Goal: Use online tool/utility: Utilize a website feature to perform a specific function

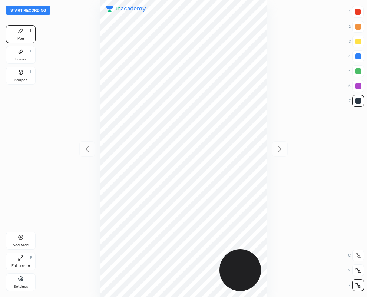
scroll to position [297, 248]
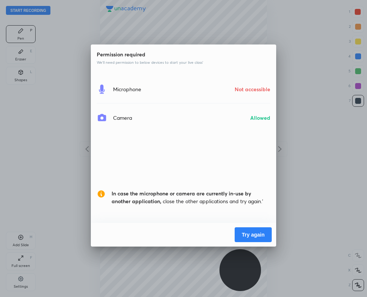
click at [251, 238] on button "Try again" at bounding box center [253, 234] width 37 height 15
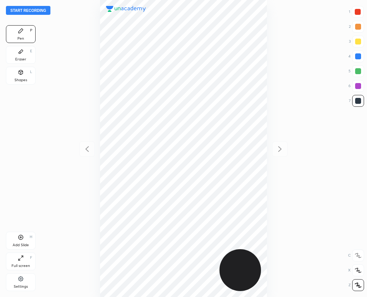
scroll to position [297, 248]
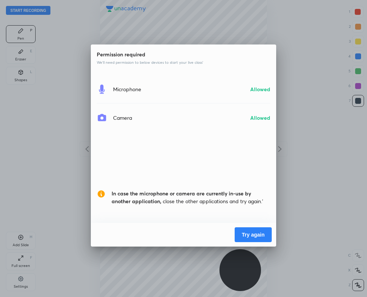
click at [251, 237] on button "Try again" at bounding box center [253, 234] width 37 height 15
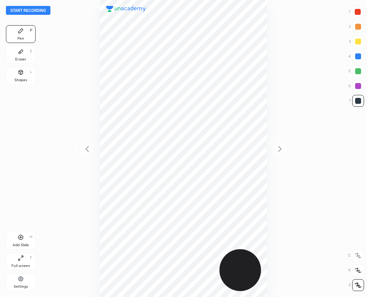
scroll to position [297, 248]
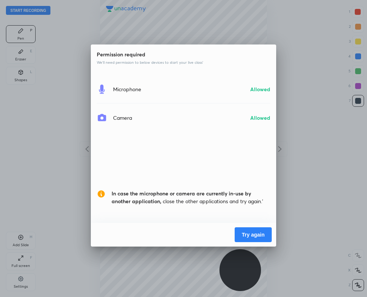
click at [254, 234] on button "Try again" at bounding box center [253, 234] width 37 height 15
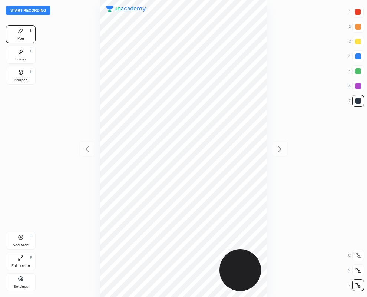
scroll to position [297, 248]
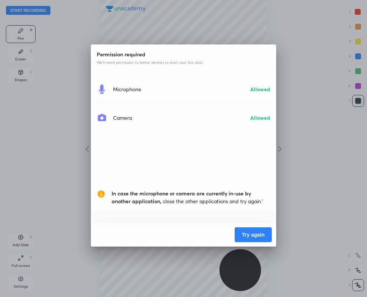
click at [259, 233] on button "Try again" at bounding box center [253, 234] width 37 height 15
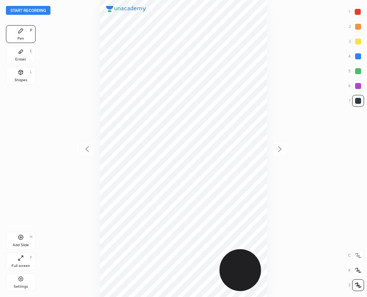
scroll to position [297, 248]
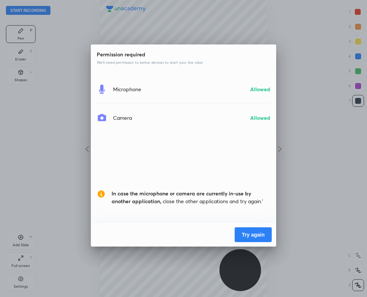
click at [251, 232] on button "Try again" at bounding box center [253, 234] width 37 height 15
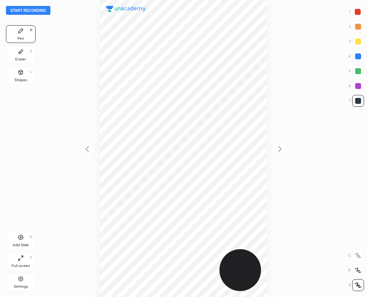
scroll to position [297, 248]
drag, startPoint x: 22, startPoint y: 58, endPoint x: 68, endPoint y: 49, distance: 47.2
click at [22, 57] on div "Eraser" at bounding box center [20, 59] width 11 height 4
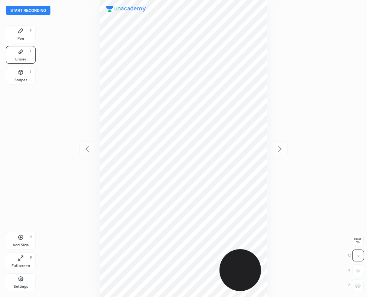
click at [360, 290] on div at bounding box center [358, 285] width 12 height 12
click at [24, 33] on div "Pen P" at bounding box center [21, 34] width 30 height 18
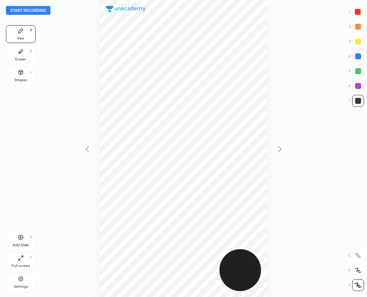
drag, startPoint x: 14, startPoint y: 53, endPoint x: 87, endPoint y: 44, distance: 73.5
click at [14, 53] on div "Eraser E" at bounding box center [21, 55] width 30 height 18
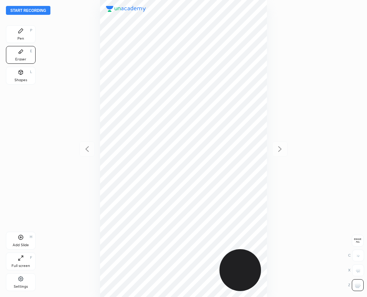
click at [33, 36] on div "Pen P" at bounding box center [21, 34] width 30 height 18
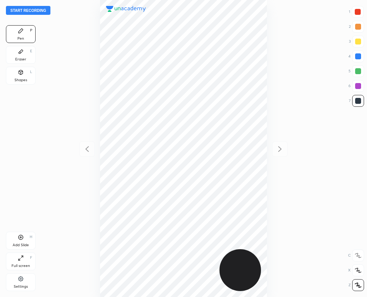
click at [18, 50] on icon at bounding box center [21, 52] width 6 height 6
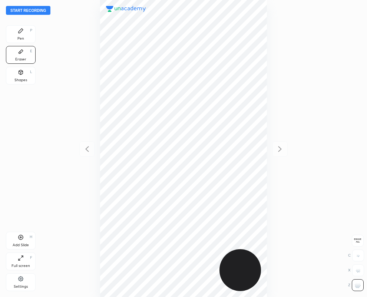
drag, startPoint x: 20, startPoint y: 33, endPoint x: 17, endPoint y: 30, distance: 4.5
click at [20, 32] on icon at bounding box center [21, 31] width 4 height 4
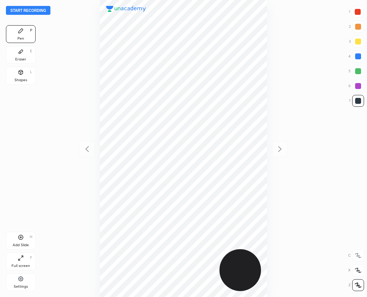
click at [20, 60] on div "Eraser" at bounding box center [20, 59] width 11 height 4
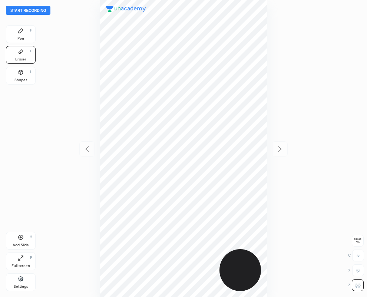
click at [31, 37] on div "Pen P" at bounding box center [21, 34] width 30 height 18
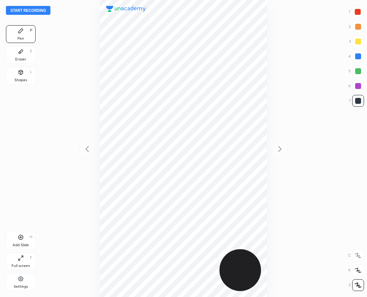
click at [359, 11] on div at bounding box center [358, 12] width 6 height 6
click at [360, 11] on div at bounding box center [358, 12] width 6 height 6
drag, startPoint x: 24, startPoint y: 45, endPoint x: 90, endPoint y: 66, distance: 69.5
click at [30, 49] on div "Pen P Eraser E Shapes L" at bounding box center [21, 56] width 30 height 62
drag, startPoint x: 23, startPoint y: 52, endPoint x: 89, endPoint y: 69, distance: 67.4
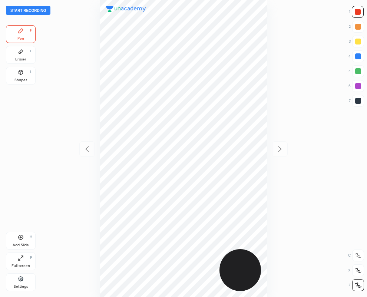
click at [23, 54] on icon at bounding box center [21, 52] width 6 height 6
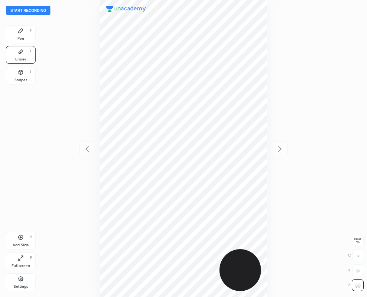
click at [22, 38] on div "Pen" at bounding box center [20, 39] width 7 height 4
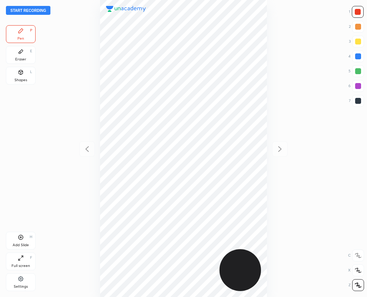
click at [360, 101] on div at bounding box center [358, 101] width 6 height 6
click at [363, 11] on div at bounding box center [358, 12] width 12 height 12
click at [15, 54] on div "Eraser E" at bounding box center [21, 55] width 30 height 18
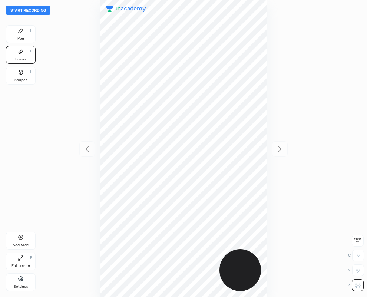
click at [13, 36] on div "Pen P" at bounding box center [21, 34] width 30 height 18
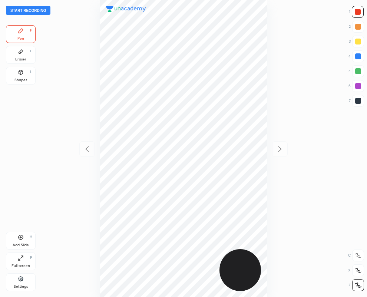
click at [358, 102] on div at bounding box center [358, 101] width 6 height 6
drag, startPoint x: 362, startPoint y: 7, endPoint x: 351, endPoint y: 10, distance: 11.1
click at [363, 6] on div "1" at bounding box center [356, 12] width 15 height 12
click at [18, 54] on icon at bounding box center [21, 52] width 6 height 6
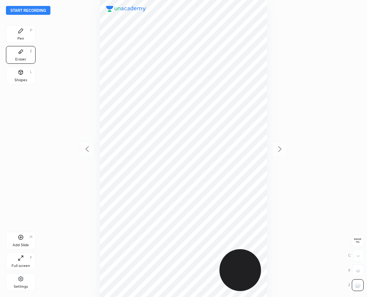
click at [18, 31] on icon at bounding box center [21, 31] width 6 height 6
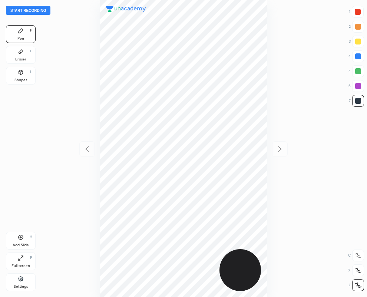
click at [359, 11] on div at bounding box center [358, 12] width 6 height 6
drag, startPoint x: 356, startPoint y: 100, endPoint x: 296, endPoint y: 123, distance: 64.0
click at [356, 99] on div at bounding box center [358, 101] width 6 height 6
click at [358, 12] on div at bounding box center [358, 12] width 6 height 6
click at [361, 97] on div at bounding box center [358, 101] width 12 height 12
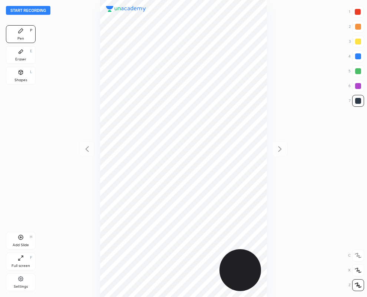
click at [360, 9] on div at bounding box center [358, 12] width 6 height 6
click at [22, 52] on icon at bounding box center [21, 52] width 6 height 6
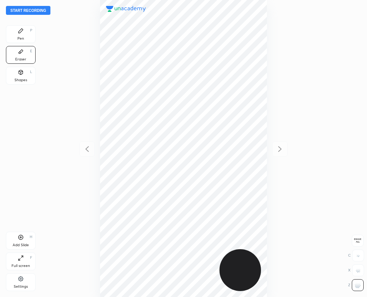
drag, startPoint x: 19, startPoint y: 34, endPoint x: 26, endPoint y: 26, distance: 11.5
click at [22, 30] on div "Pen P" at bounding box center [21, 34] width 30 height 18
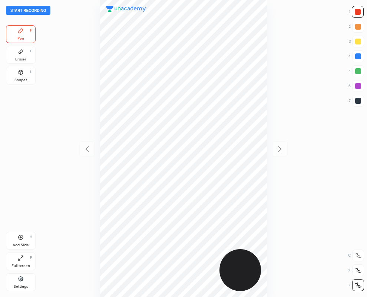
drag, startPoint x: 359, startPoint y: 101, endPoint x: 272, endPoint y: 158, distance: 104.4
click at [358, 103] on div at bounding box center [358, 101] width 6 height 6
click at [26, 8] on button "Start recording" at bounding box center [28, 10] width 44 height 9
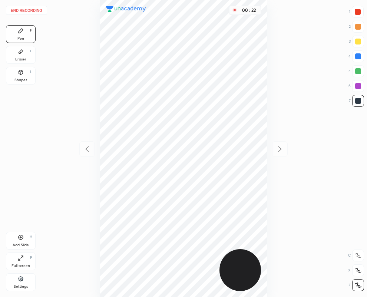
drag, startPoint x: 360, startPoint y: 11, endPoint x: 355, endPoint y: 9, distance: 5.7
click at [360, 11] on div at bounding box center [358, 12] width 6 height 6
click at [19, 10] on button "End recording" at bounding box center [26, 10] width 41 height 9
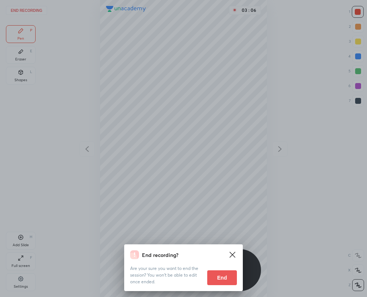
click at [227, 280] on button "End" at bounding box center [222, 277] width 30 height 15
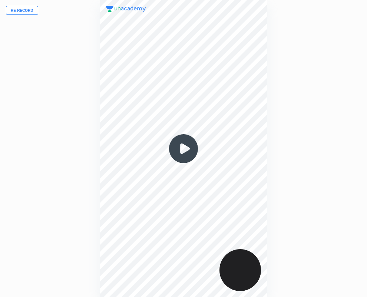
click at [185, 148] on img at bounding box center [184, 149] width 36 height 36
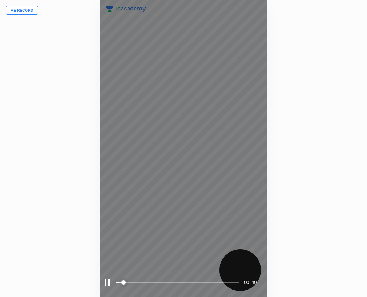
drag, startPoint x: 106, startPoint y: 282, endPoint x: 84, endPoint y: 278, distance: 22.5
click at [108, 281] on div at bounding box center [107, 282] width 5 height 7
